Goal: Information Seeking & Learning: Find specific page/section

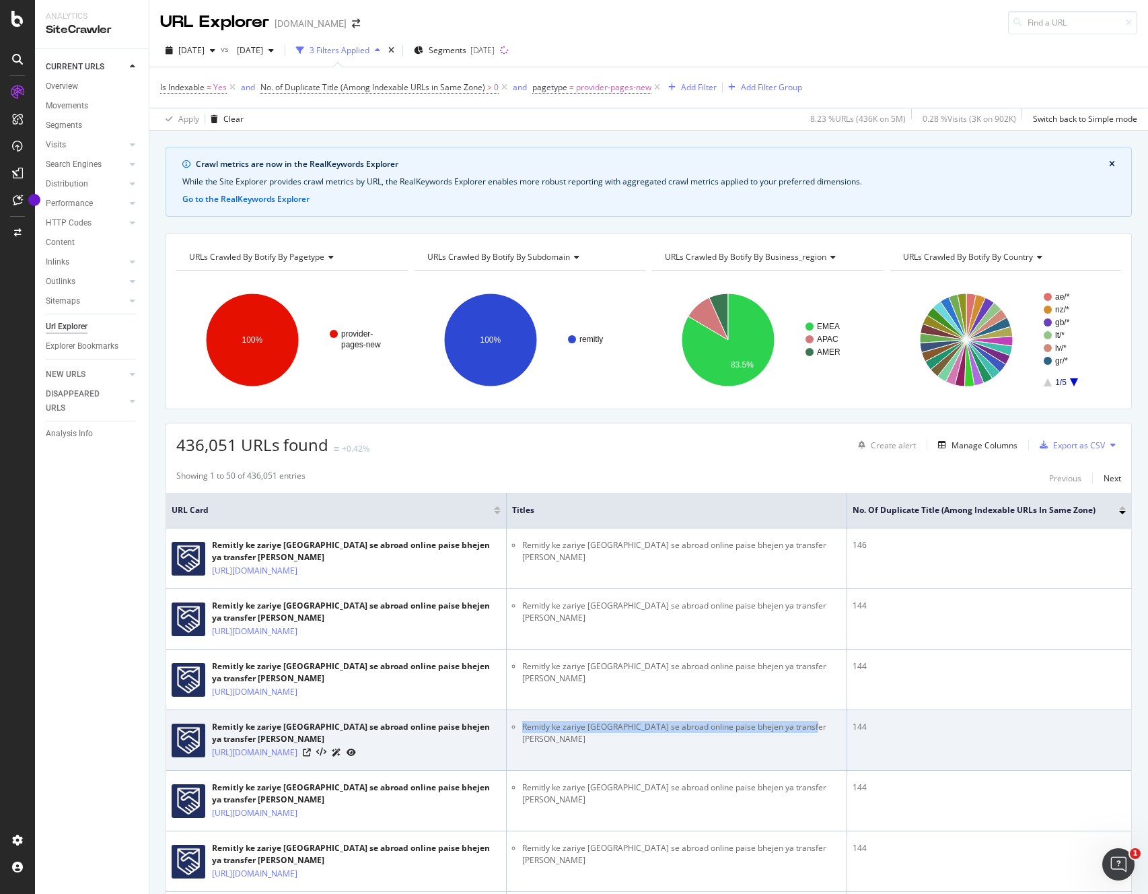
drag, startPoint x: 816, startPoint y: 722, endPoint x: 525, endPoint y: 720, distance: 291.5
click at [525, 721] on li "Remitly ke zariye Singapore se abroad online paise bhejen ya transfer karen" at bounding box center [681, 733] width 319 height 24
copy li "Remitly ke zariye Singapore se abroad online paise bhejen ya transfer karen"
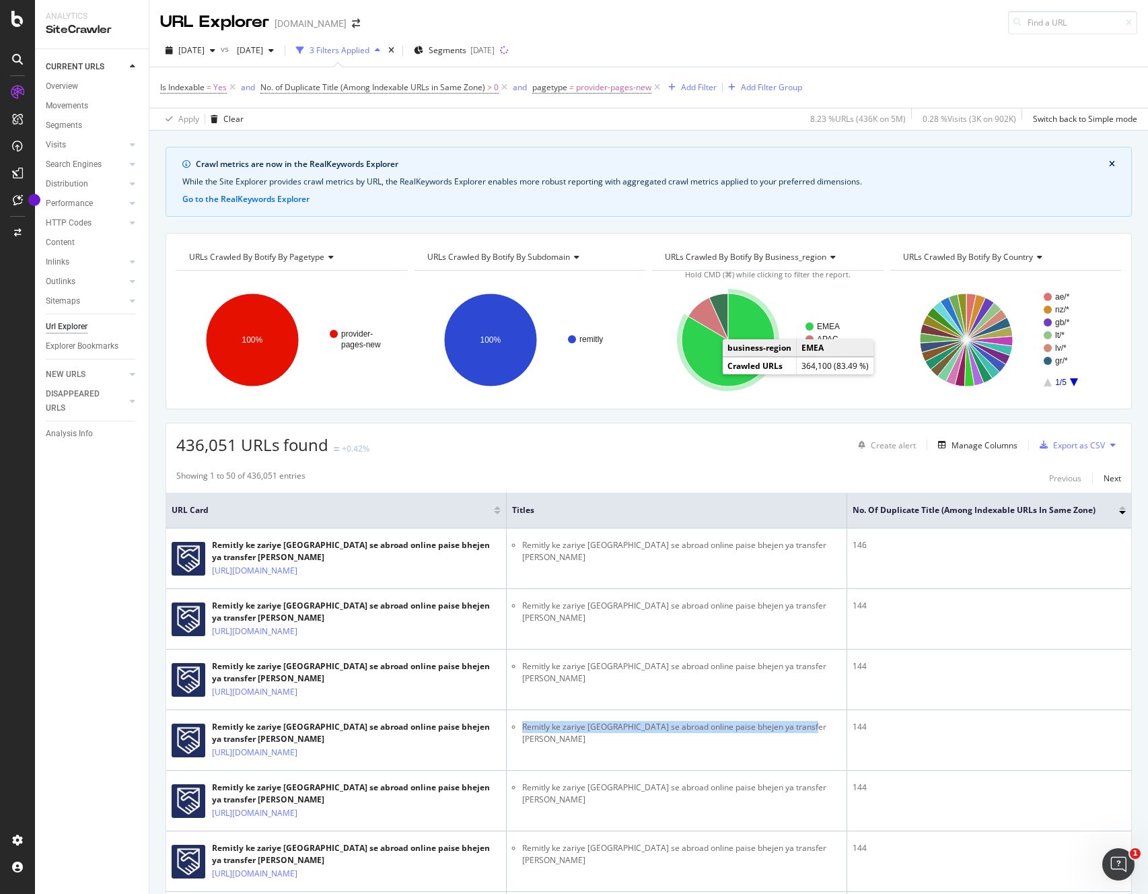
scroll to position [249, 0]
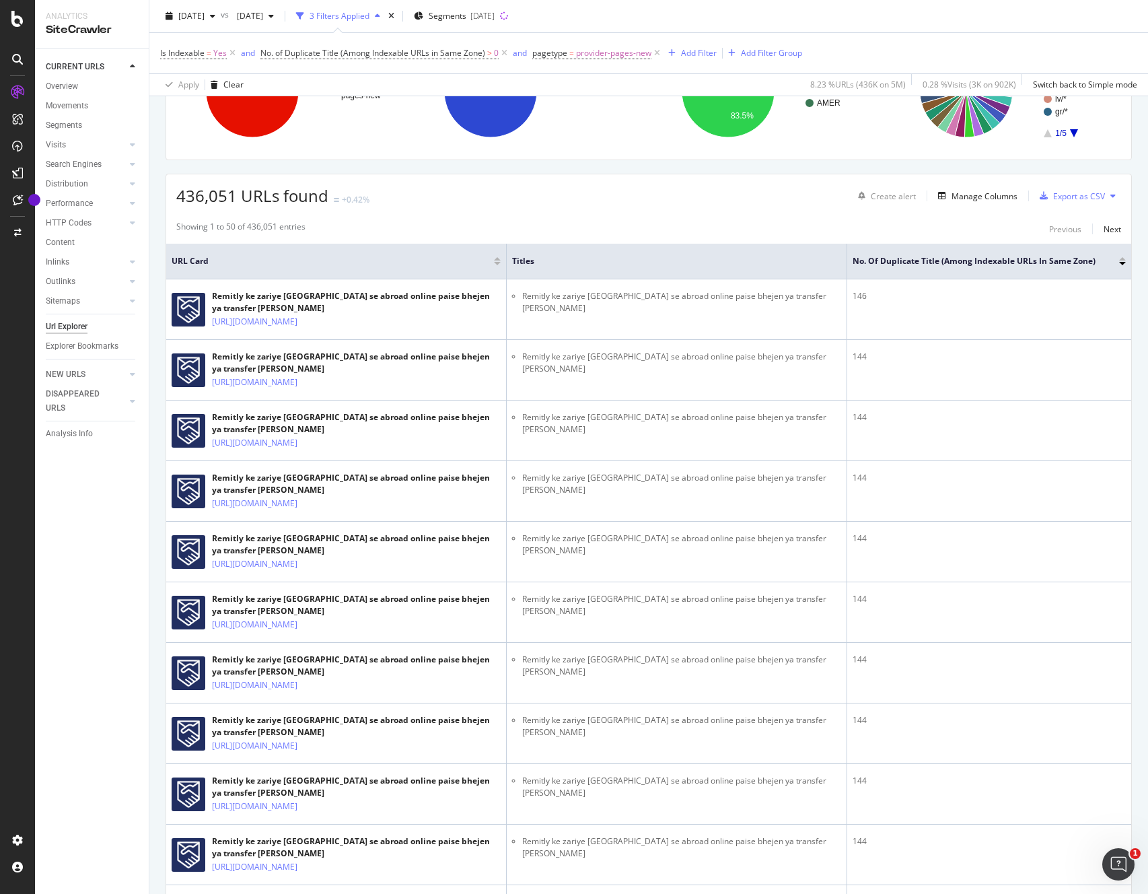
click at [67, 613] on div "CURRENT URLS Overview Movements Segments Visits Analysis Orphan URLs Search Eng…" at bounding box center [92, 471] width 114 height 845
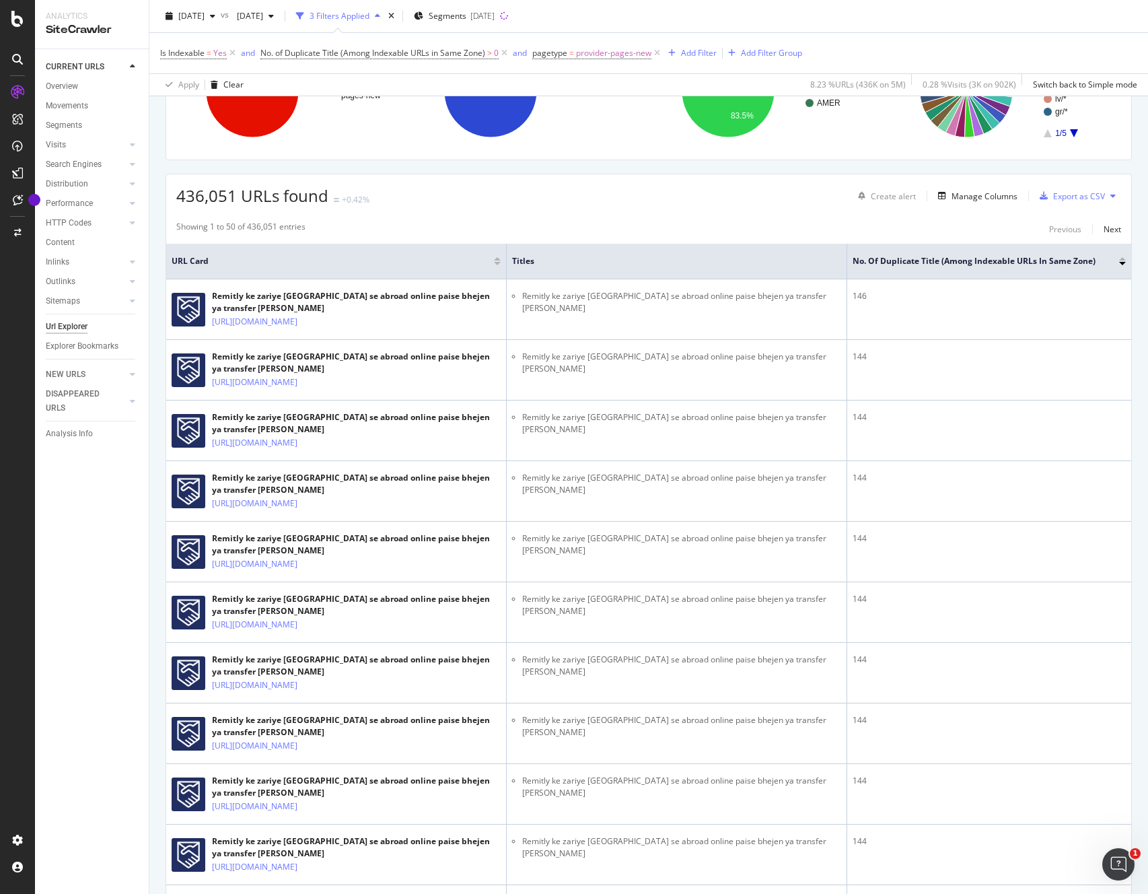
click at [67, 613] on div "CURRENT URLS Overview Movements Segments Visits Analysis Orphan URLs Search Eng…" at bounding box center [92, 471] width 114 height 845
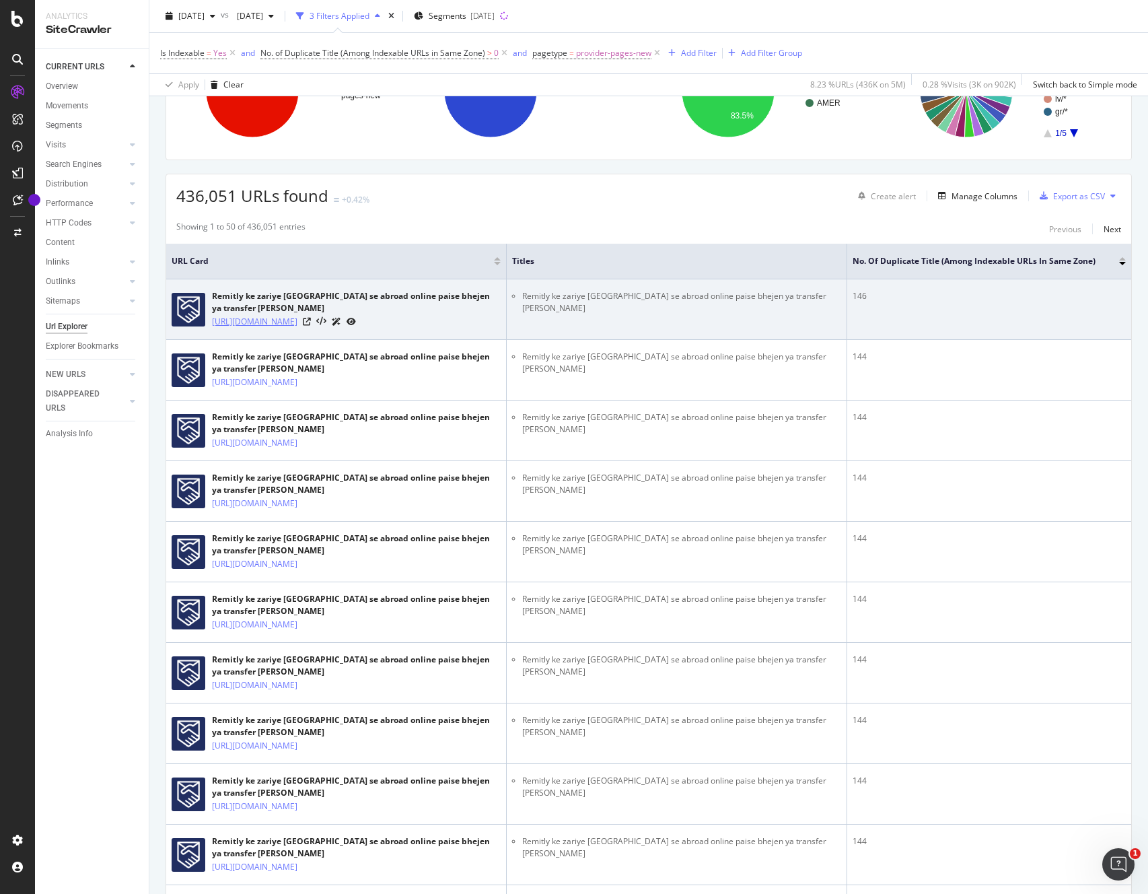
click at [298, 315] on link "https://www.remitly.com/es/hi/providers-mali" at bounding box center [254, 321] width 85 height 13
click at [311, 318] on icon at bounding box center [307, 322] width 8 height 8
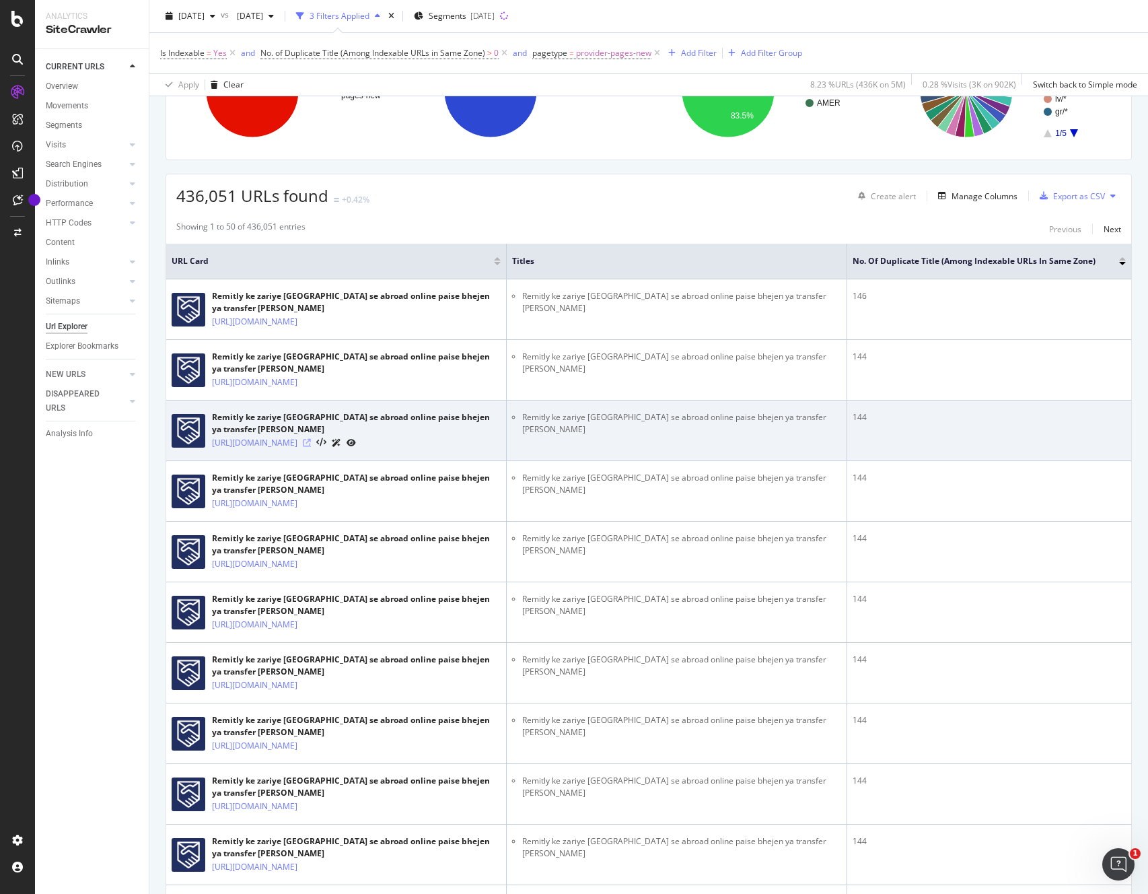
click at [311, 439] on icon at bounding box center [307, 443] width 8 height 8
click at [990, 436] on td "144" at bounding box center [989, 431] width 284 height 61
